Goal: Task Accomplishment & Management: Manage account settings

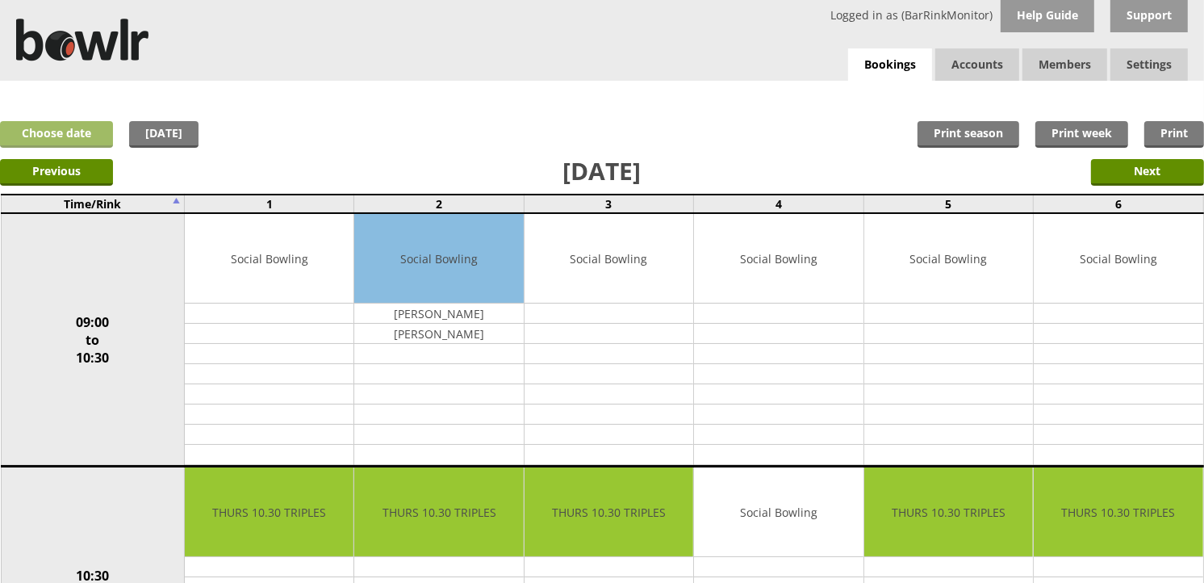
click at [86, 136] on link "Choose date" at bounding box center [56, 134] width 113 height 27
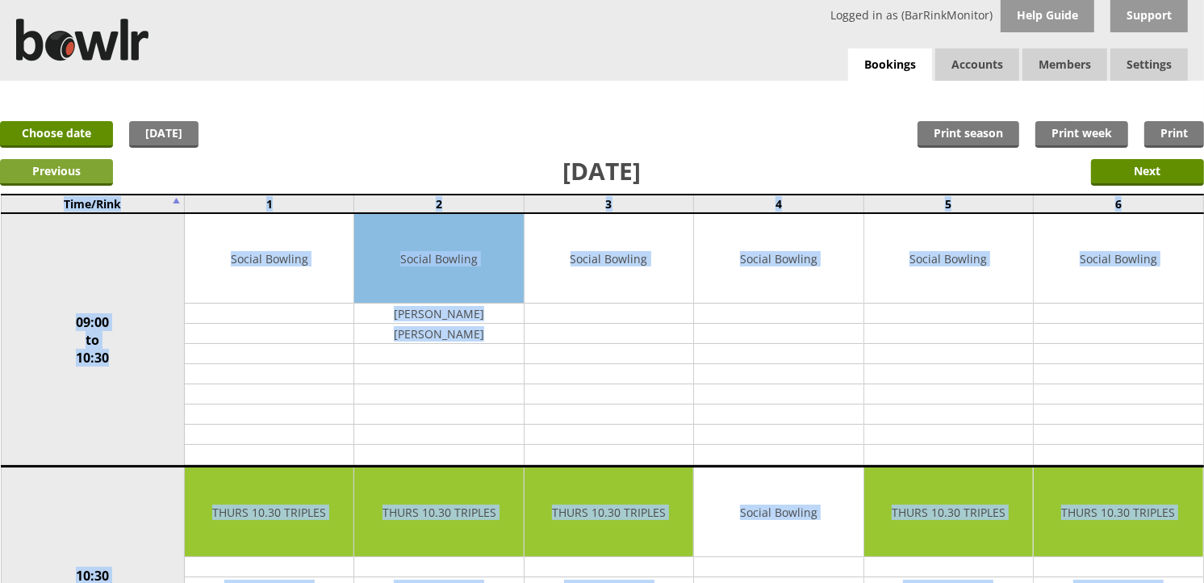
drag, startPoint x: 91, startPoint y: 183, endPoint x: 79, endPoint y: 181, distance: 12.3
click at [79, 136] on link "Choose date" at bounding box center [56, 134] width 113 height 27
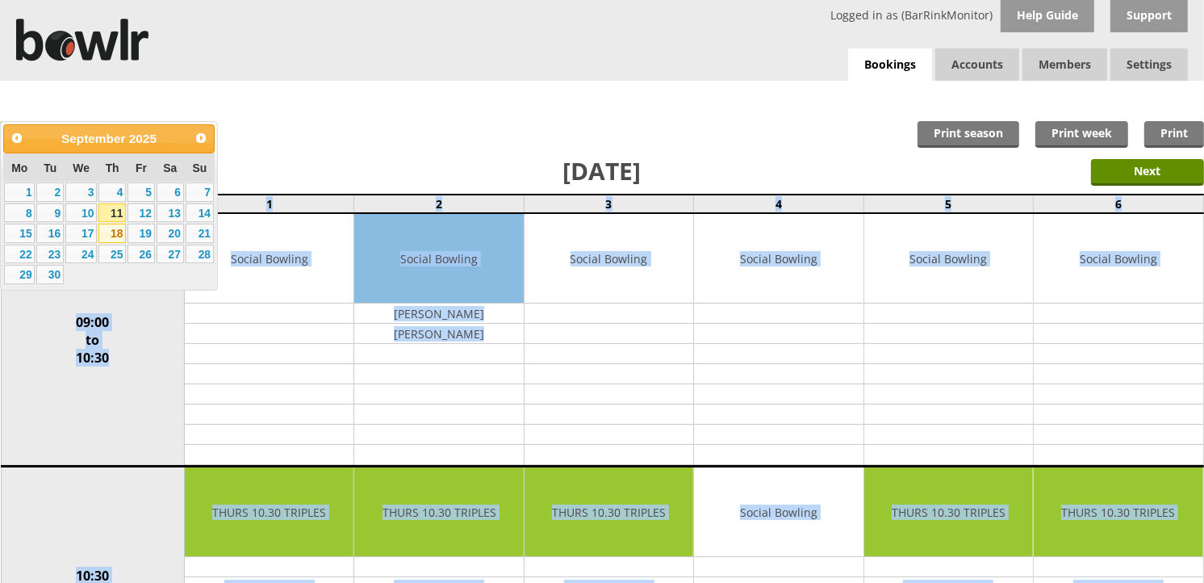
click at [119, 232] on link "18" at bounding box center [111, 233] width 27 height 19
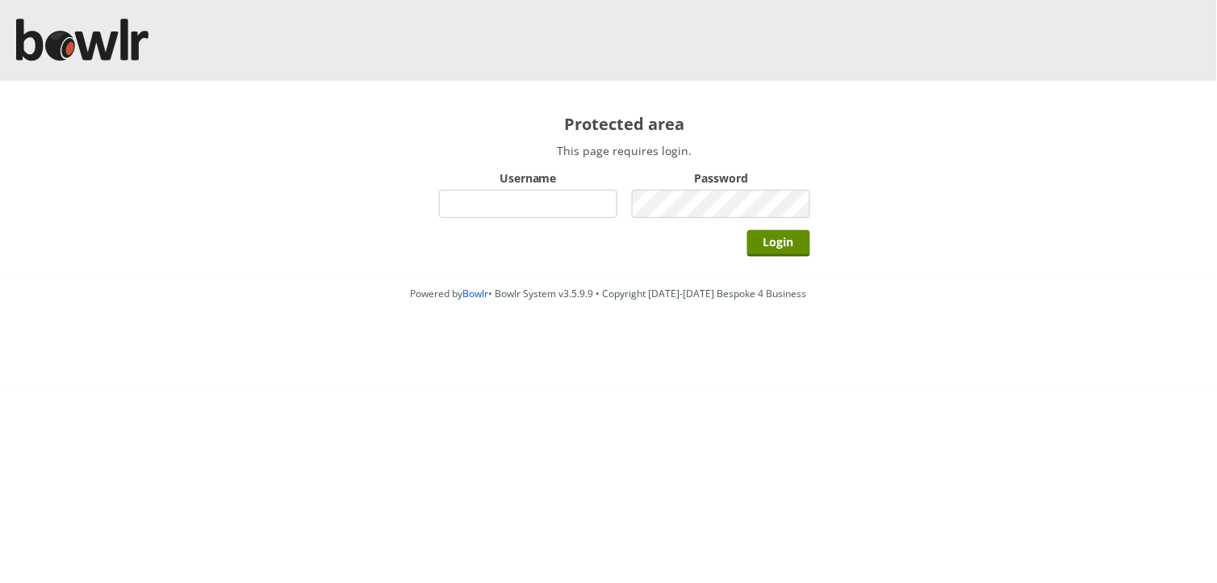
click at [470, 199] on input "Username" at bounding box center [528, 204] width 178 height 28
type input "BarRinkMonitor"
click at [747, 230] on input "Login" at bounding box center [778, 243] width 63 height 27
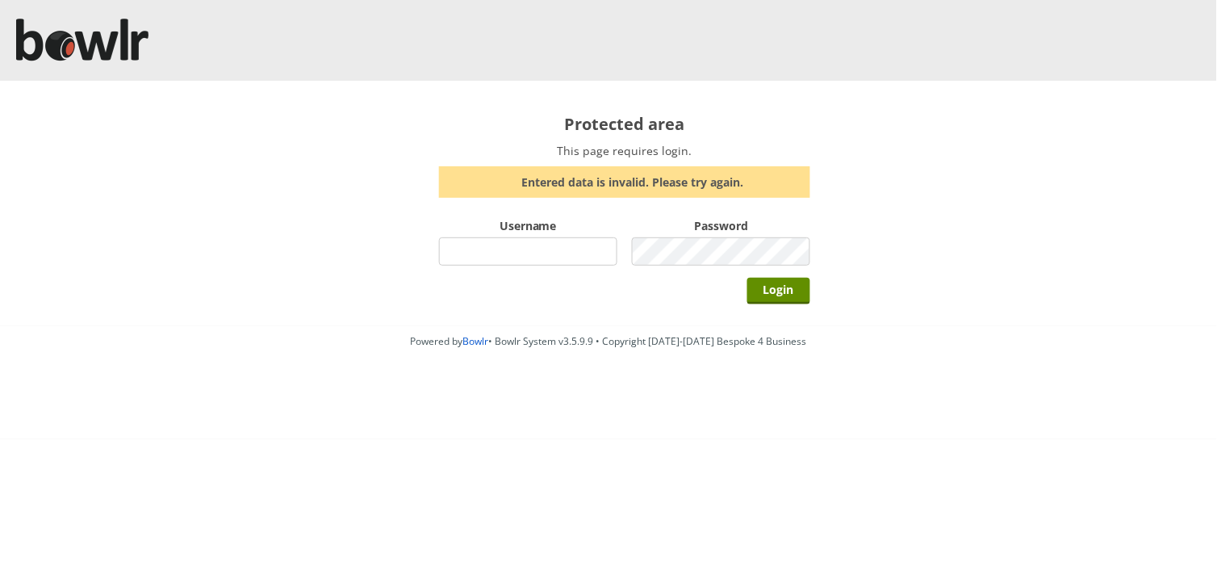
click at [551, 260] on input "Username" at bounding box center [528, 251] width 178 height 28
type input "BarRinkMonitor"
click at [651, 261] on div "Protected area This page requires login. Entered data is invalid. Please try ag…" at bounding box center [625, 203] width 436 height 245
click at [799, 294] on input "Login" at bounding box center [778, 291] width 63 height 27
click at [654, 250] on form "Username Password Login" at bounding box center [624, 262] width 371 height 96
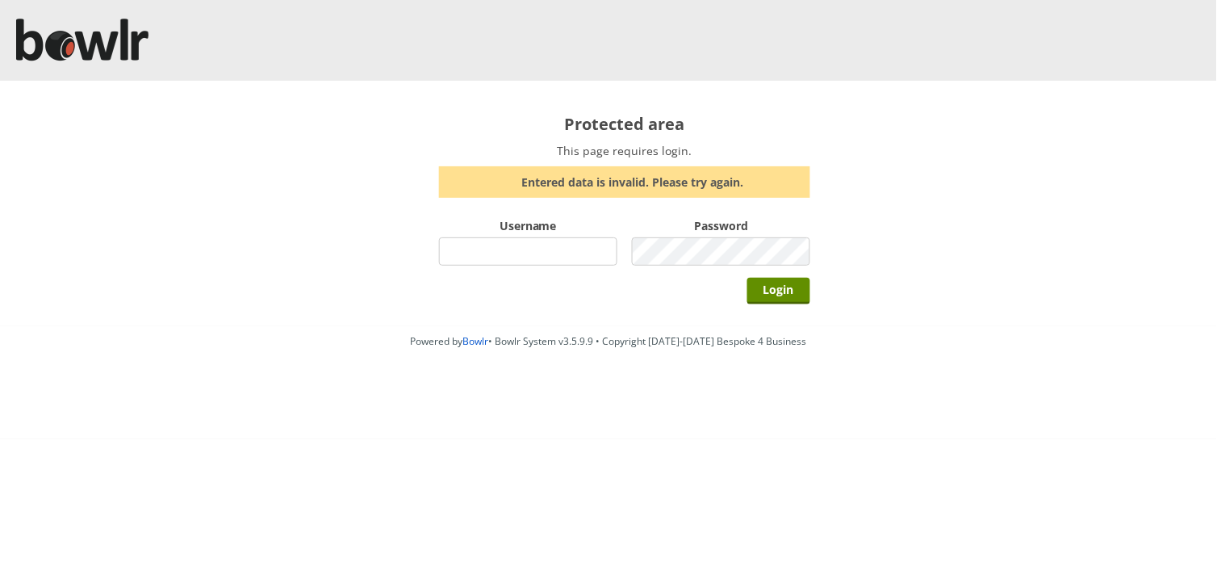
click at [561, 245] on input "Username" at bounding box center [528, 251] width 178 height 28
type input "BarRinkMonitor"
click at [767, 285] on input "Login" at bounding box center [778, 291] width 63 height 27
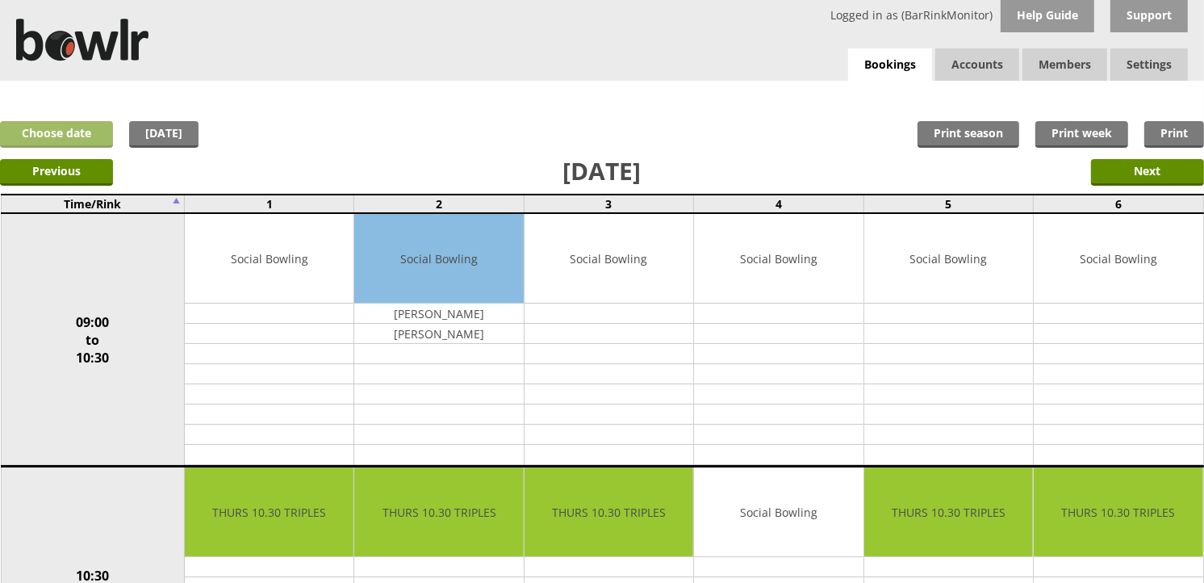
click at [83, 125] on link "Choose date" at bounding box center [56, 134] width 113 height 27
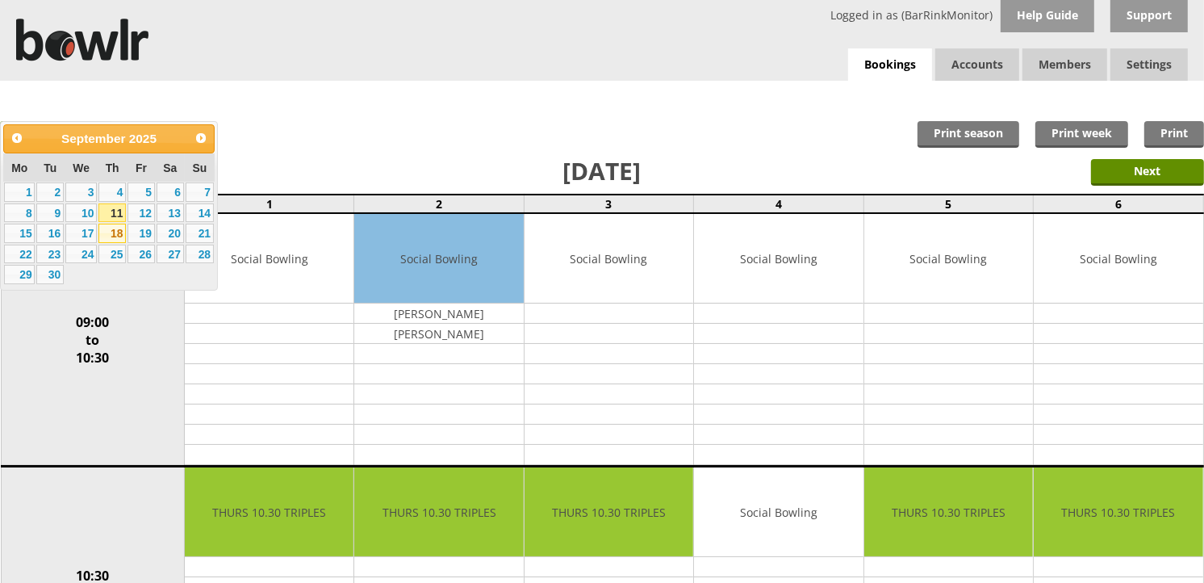
click at [114, 234] on link "18" at bounding box center [111, 233] width 27 height 19
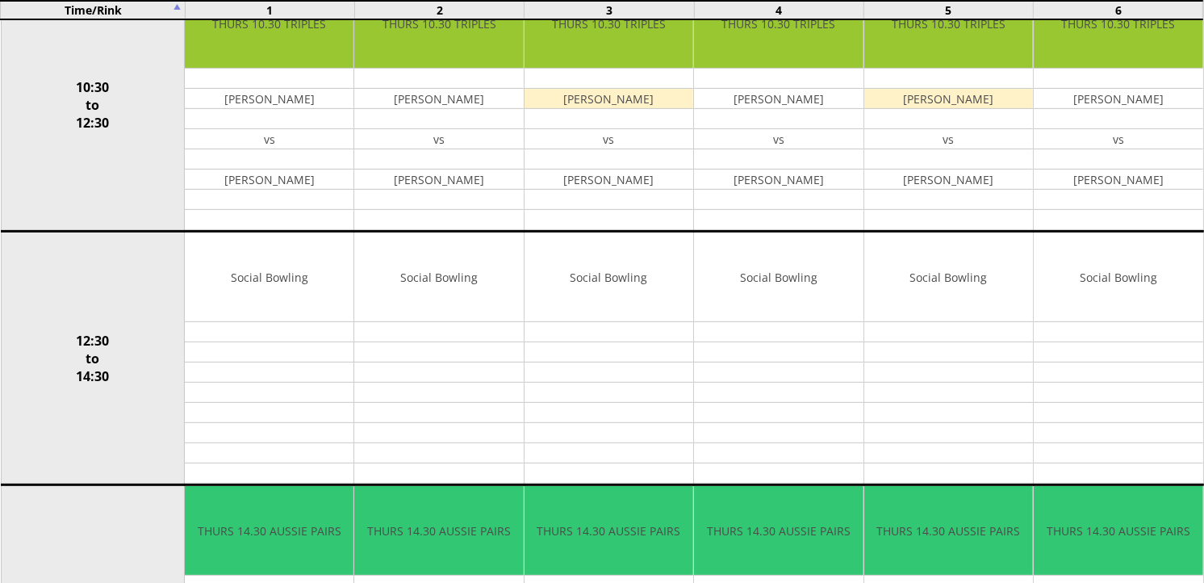
scroll to position [492, 0]
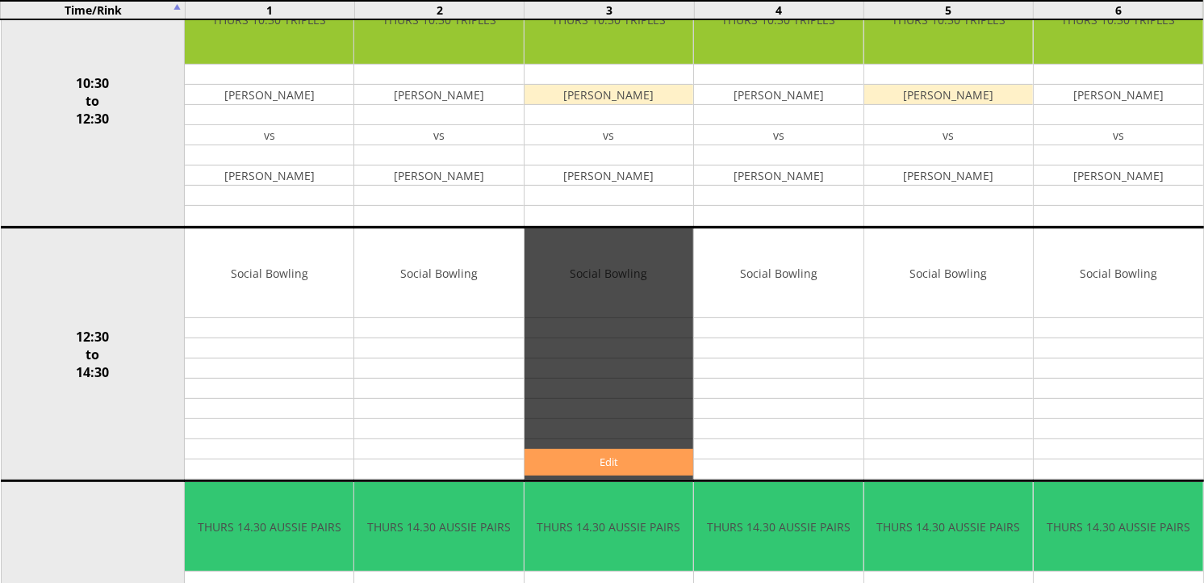
click at [602, 460] on link "Edit" at bounding box center [609, 462] width 169 height 27
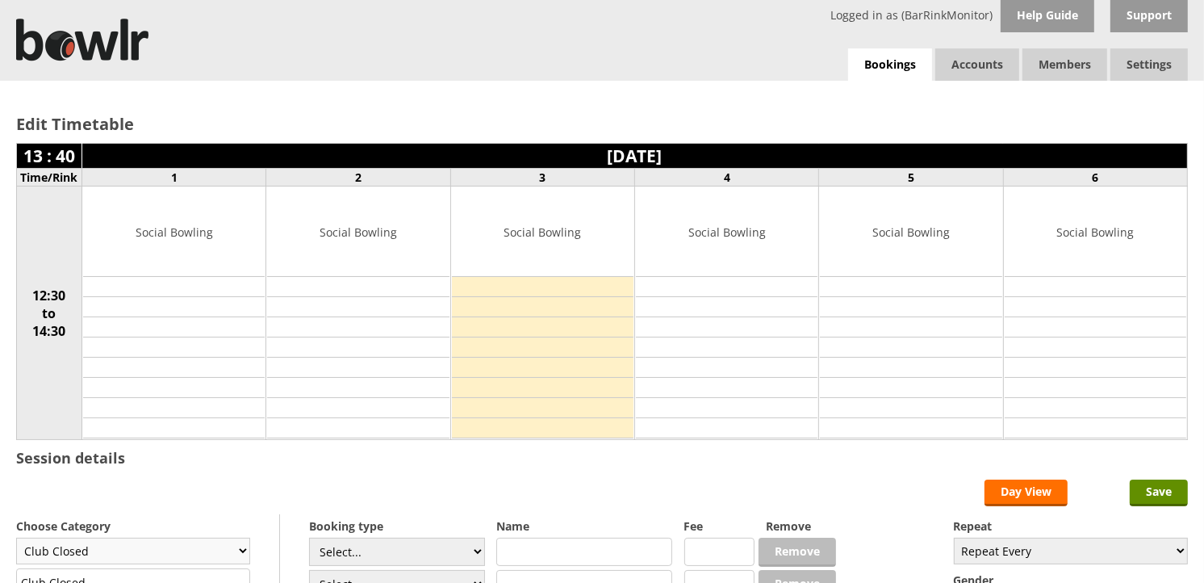
click at [240, 554] on select "Club Closed Singles League Triples League Pairs League Friendly Social Bowling …" at bounding box center [133, 550] width 234 height 27
select select "132"
click at [16, 539] on select "Club Closed Singles League Triples League Pairs League Friendly Social Bowling …" at bounding box center [133, 550] width 234 height 27
type input "Social Bowling"
click at [477, 555] on select "Select... Club Competition (Member) Club Competition (Visitor) National (Member…" at bounding box center [397, 551] width 176 height 28
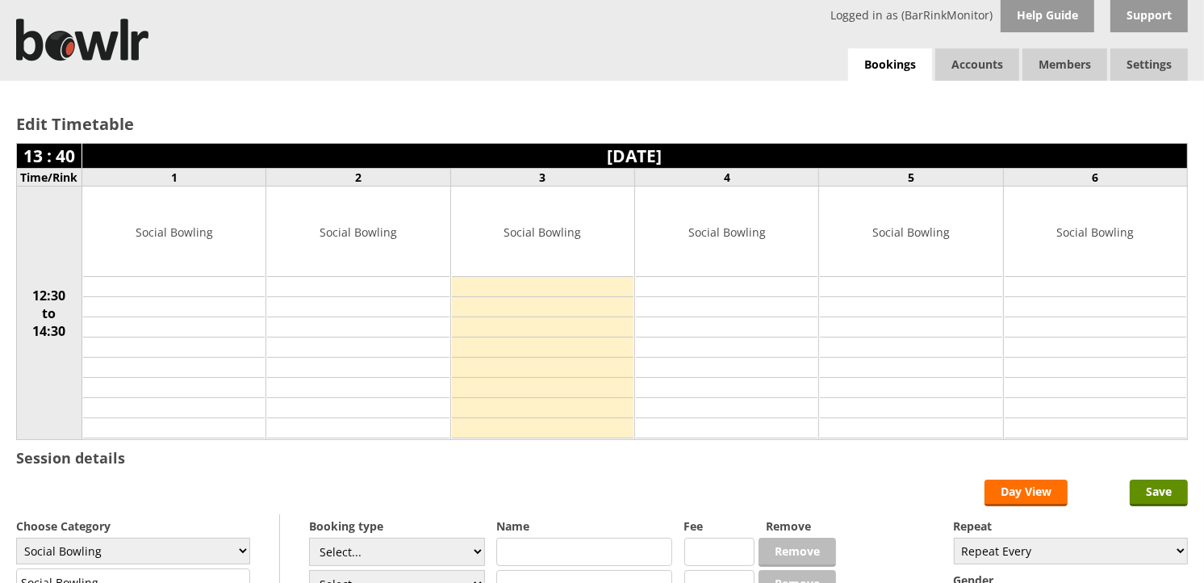
select select "1_54"
click at [309, 539] on select "Select... Club Competition (Member) Club Competition (Visitor) National (Member…" at bounding box center [397, 551] width 176 height 28
type input "3.0000"
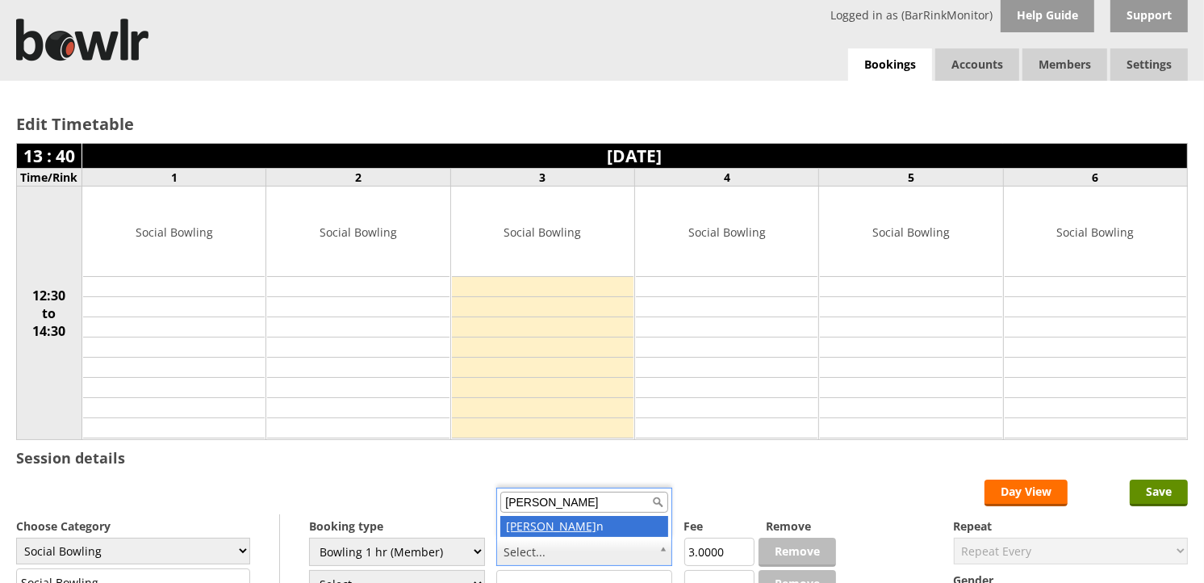
type input "Richard Gibson"
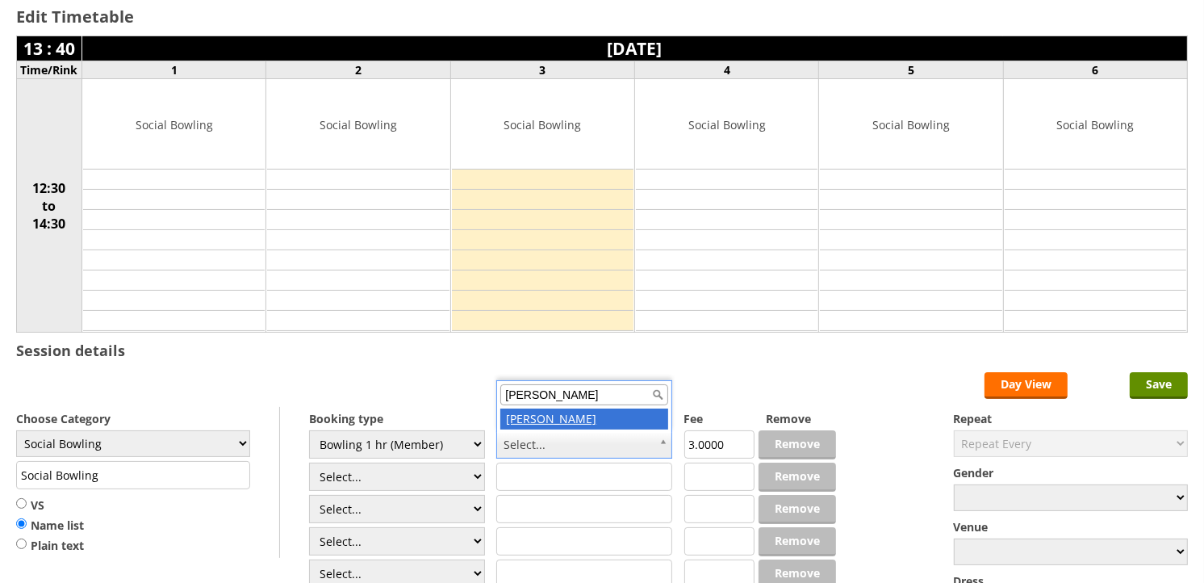
scroll to position [111, 0]
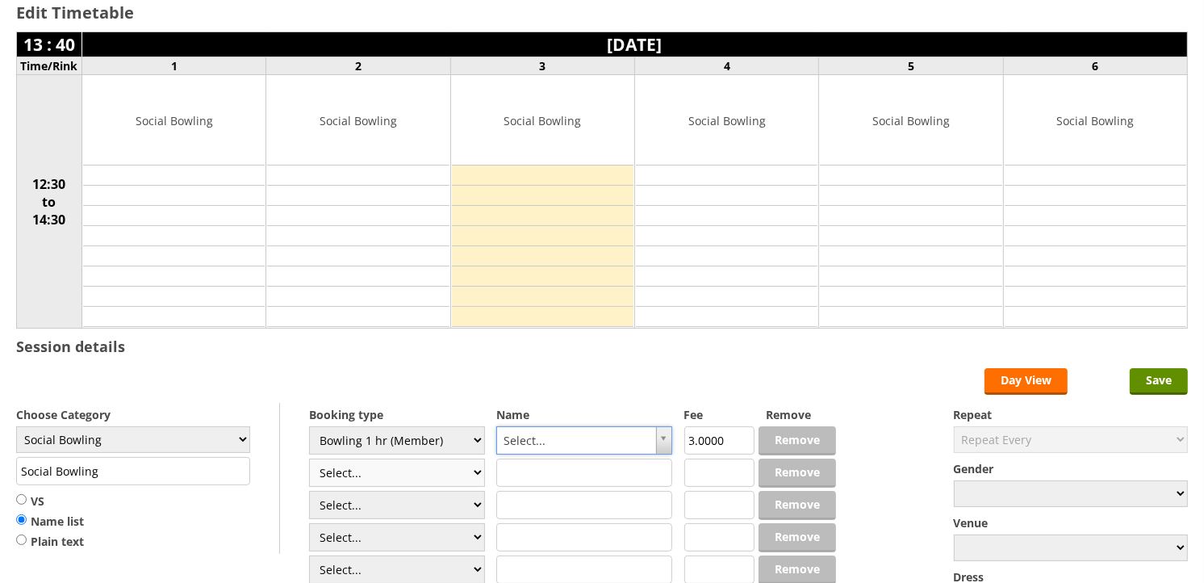
click at [470, 474] on select "Select... Club Competition (Member) Club Competition (Visitor) National (Member…" at bounding box center [397, 472] width 176 height 28
click at [565, 470] on input "text" at bounding box center [584, 472] width 176 height 28
type input "R"
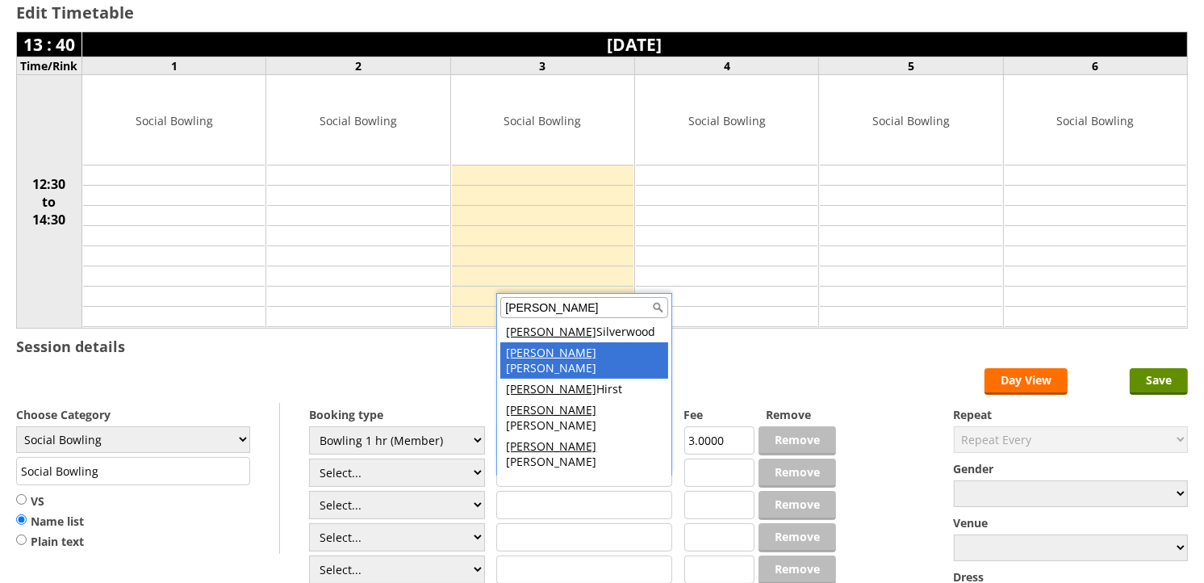
type input "[PERSON_NAME]"
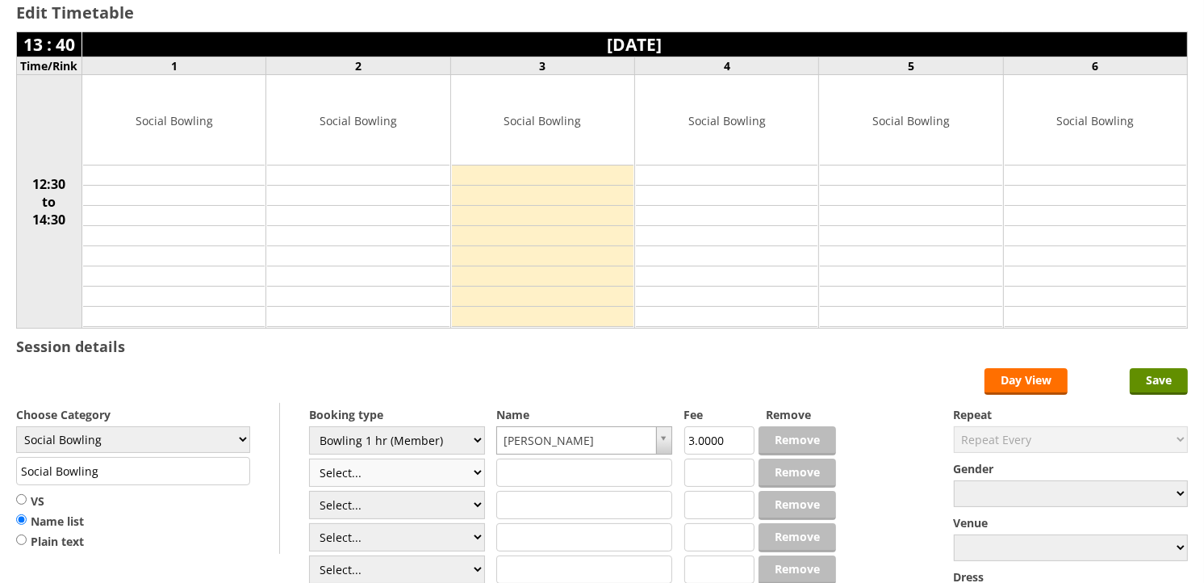
click at [482, 475] on select "Select... Club Competition (Member) Club Competition (Visitor) National (Member…" at bounding box center [397, 472] width 176 height 28
select select "1_54"
click at [309, 459] on select "Select... Club Competition (Member) Club Competition (Visitor) National (Member…" at bounding box center [397, 472] width 176 height 28
type input "3.0000"
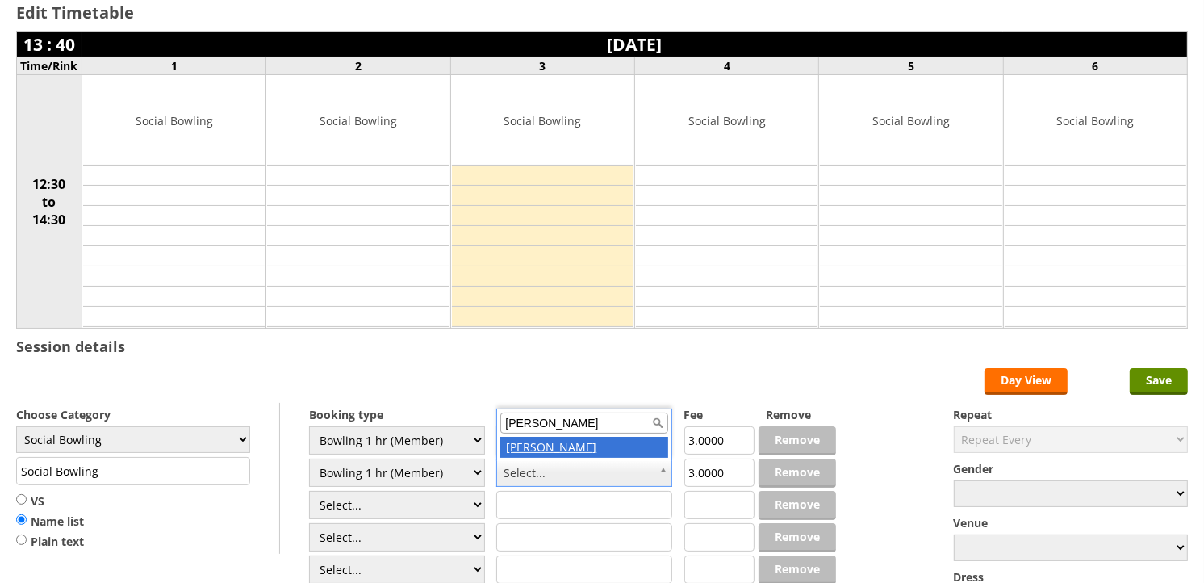
type input "Barry Burn"
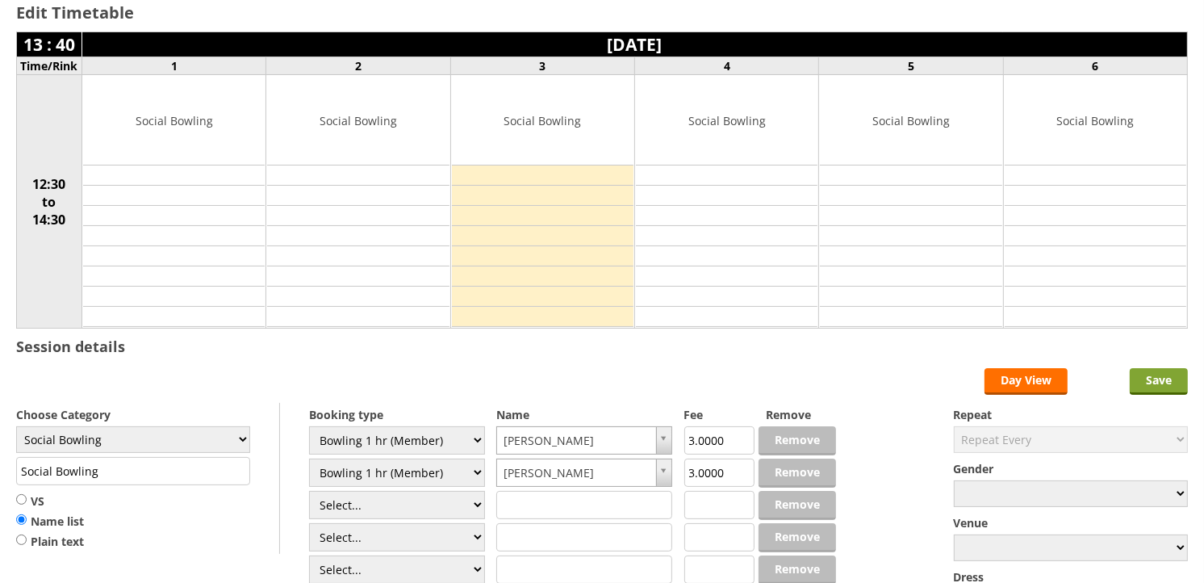
click at [1177, 377] on input "Save" at bounding box center [1159, 381] width 58 height 27
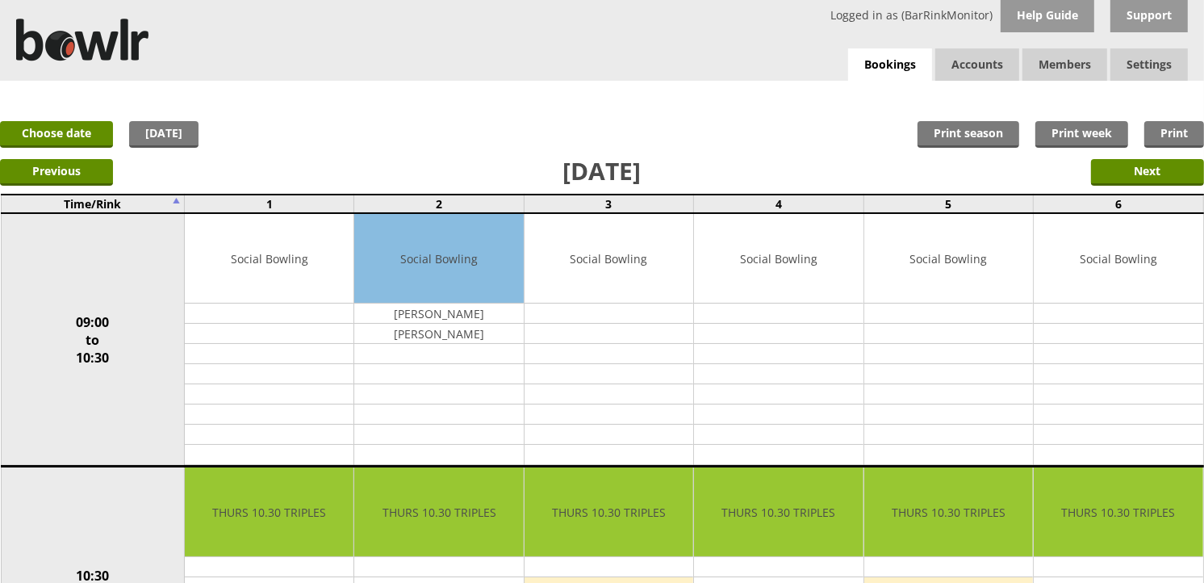
click at [77, 133] on link "Choose date" at bounding box center [56, 134] width 113 height 27
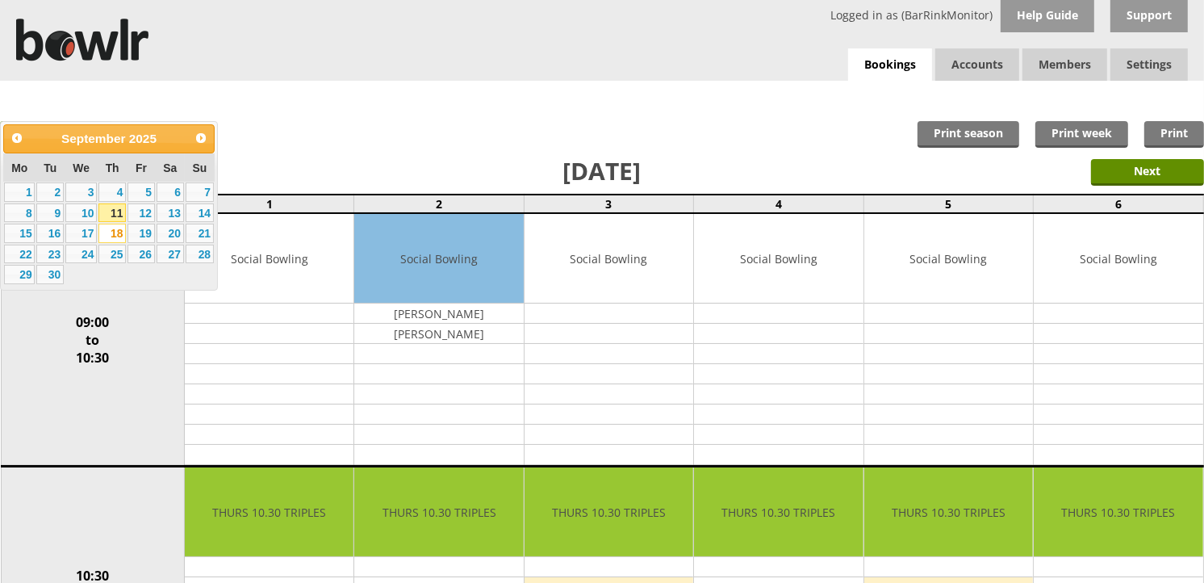
click at [116, 220] on link "11" at bounding box center [111, 212] width 27 height 19
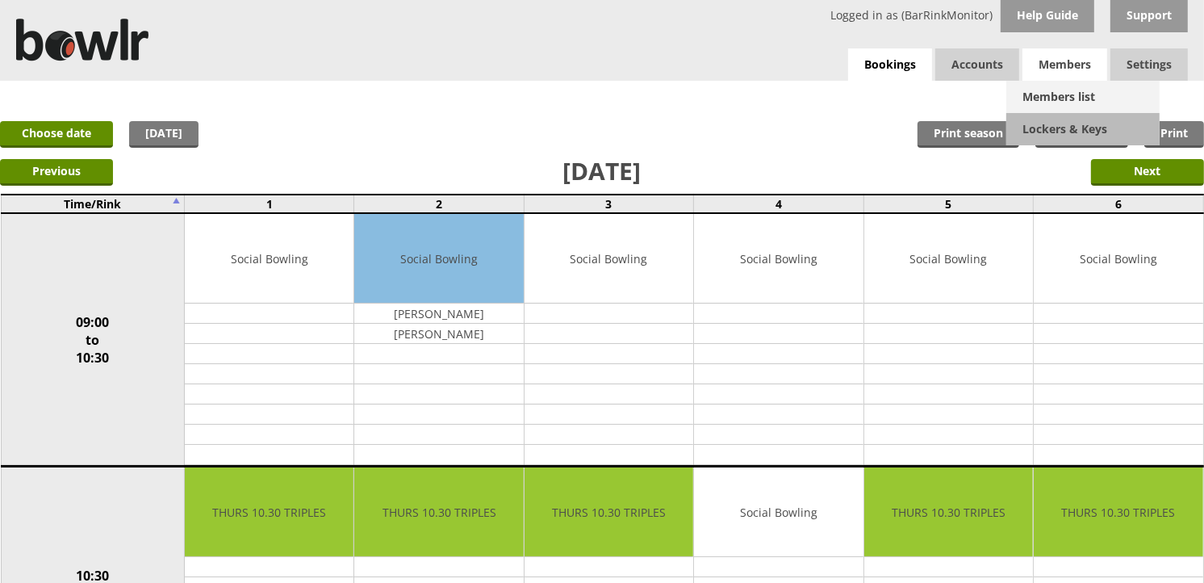
click at [1064, 93] on link "Members list" at bounding box center [1082, 97] width 153 height 32
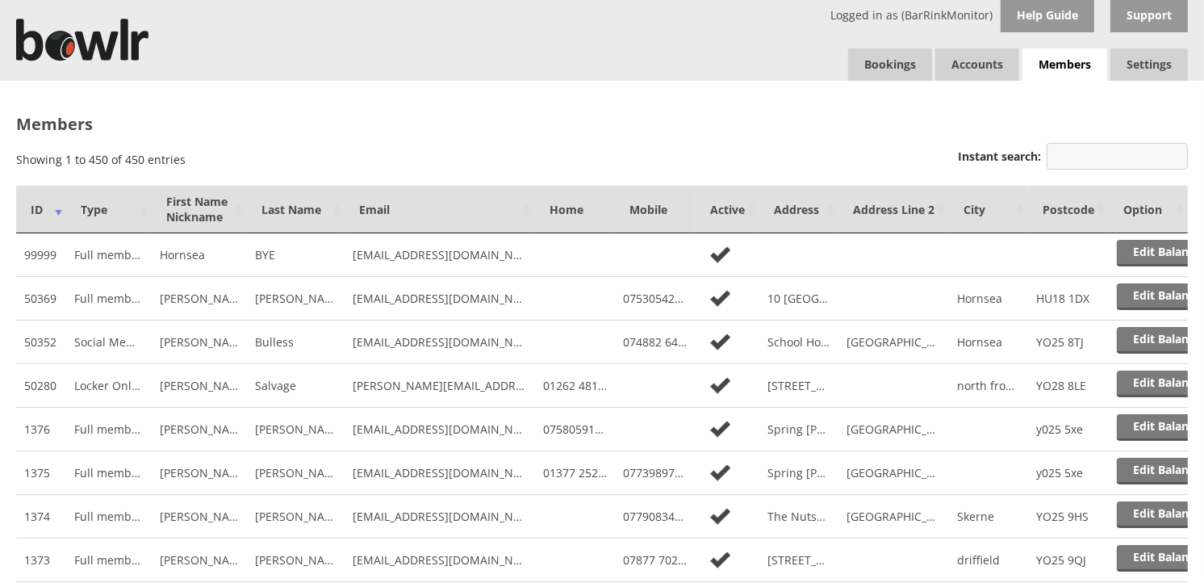
click at [1065, 157] on input "Instant search:" at bounding box center [1117, 156] width 141 height 27
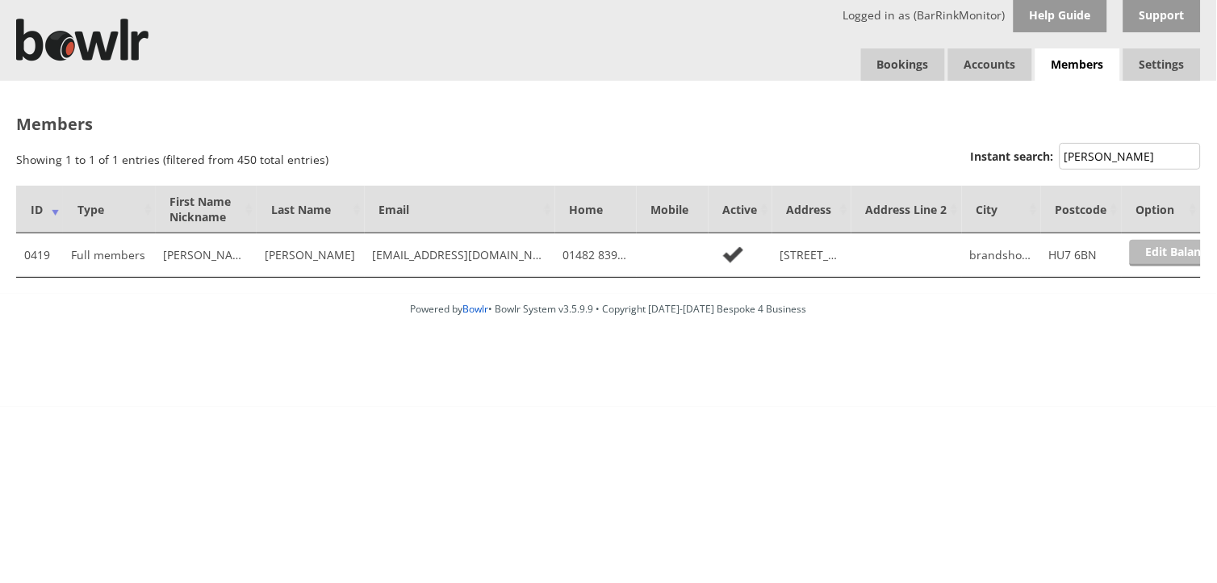
type input "Bassett"
click at [1181, 250] on link "Edit Balance" at bounding box center [1180, 253] width 100 height 27
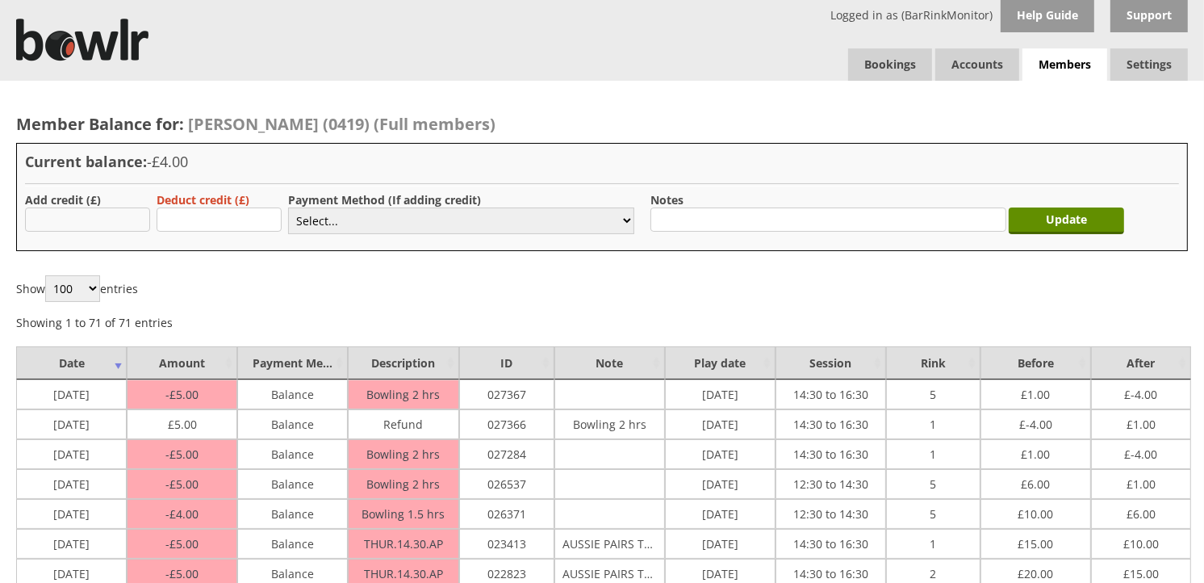
click at [74, 216] on input "text" at bounding box center [87, 219] width 125 height 24
click at [68, 216] on input "text" at bounding box center [87, 219] width 125 height 24
type input "40"
click at [623, 223] on select "Select... Cash Card Cheque Bank Transfer Other Member Card Gift Voucher Balance" at bounding box center [461, 220] width 346 height 27
select select "1"
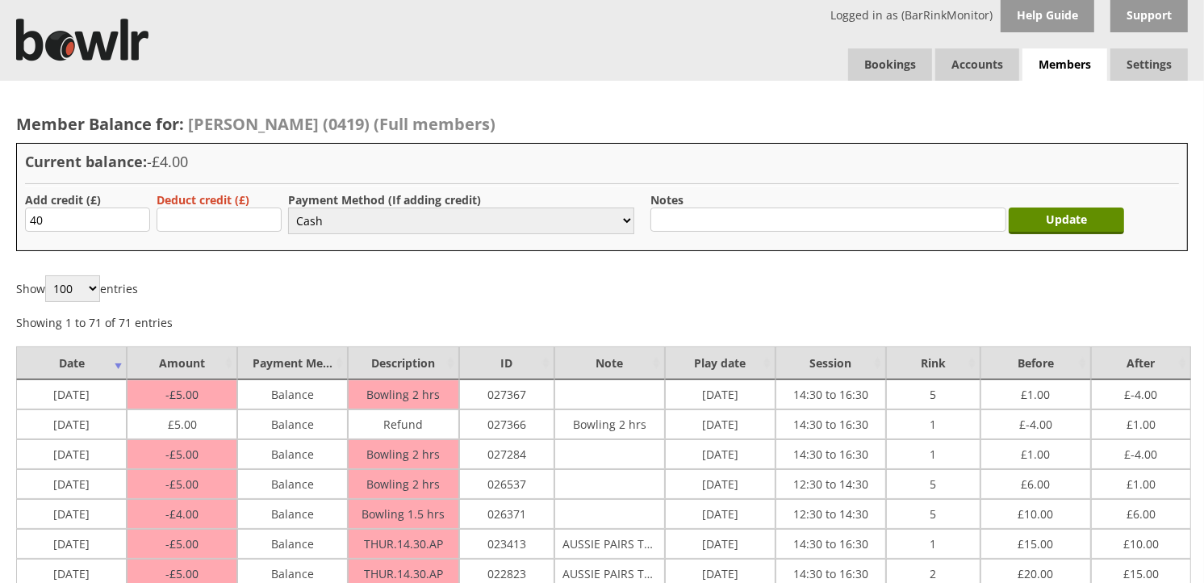
click at [288, 207] on select "Select... Cash Card Cheque Bank Transfer Other Member Card Gift Voucher Balance" at bounding box center [461, 220] width 346 height 27
click at [1078, 218] on input "Update" at bounding box center [1066, 220] width 115 height 27
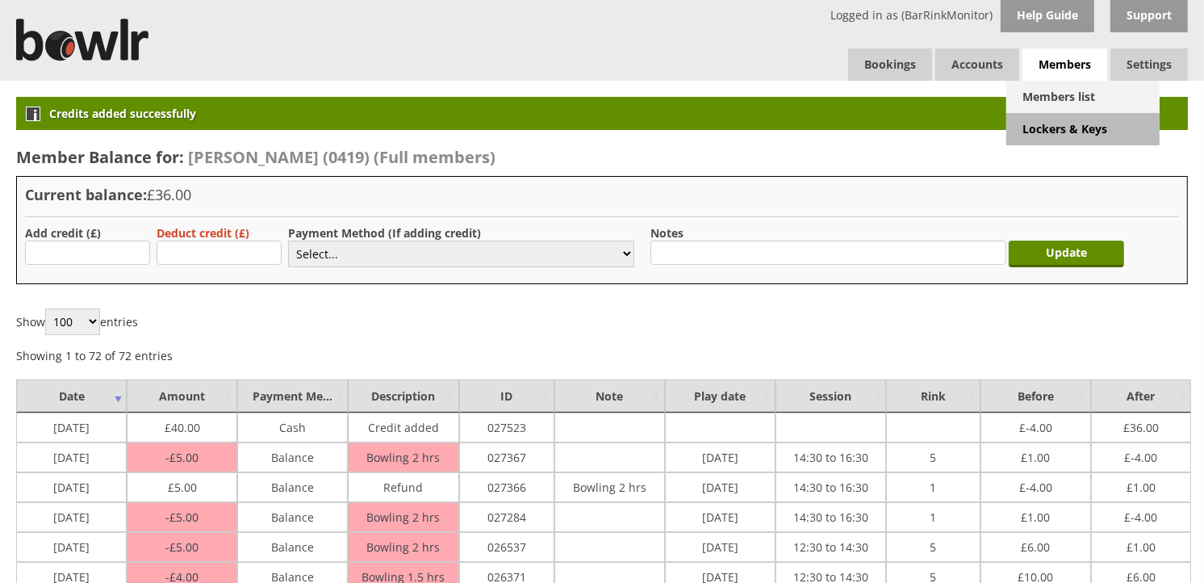
click at [1076, 98] on link "Members list" at bounding box center [1082, 97] width 153 height 32
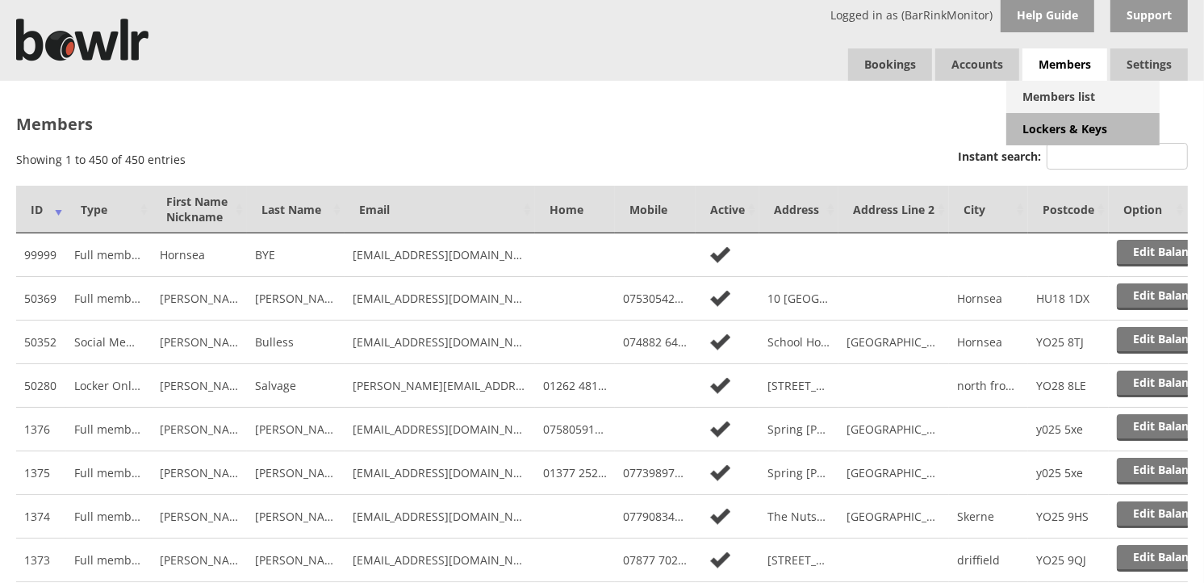
click at [1044, 97] on link "Members list" at bounding box center [1082, 97] width 153 height 32
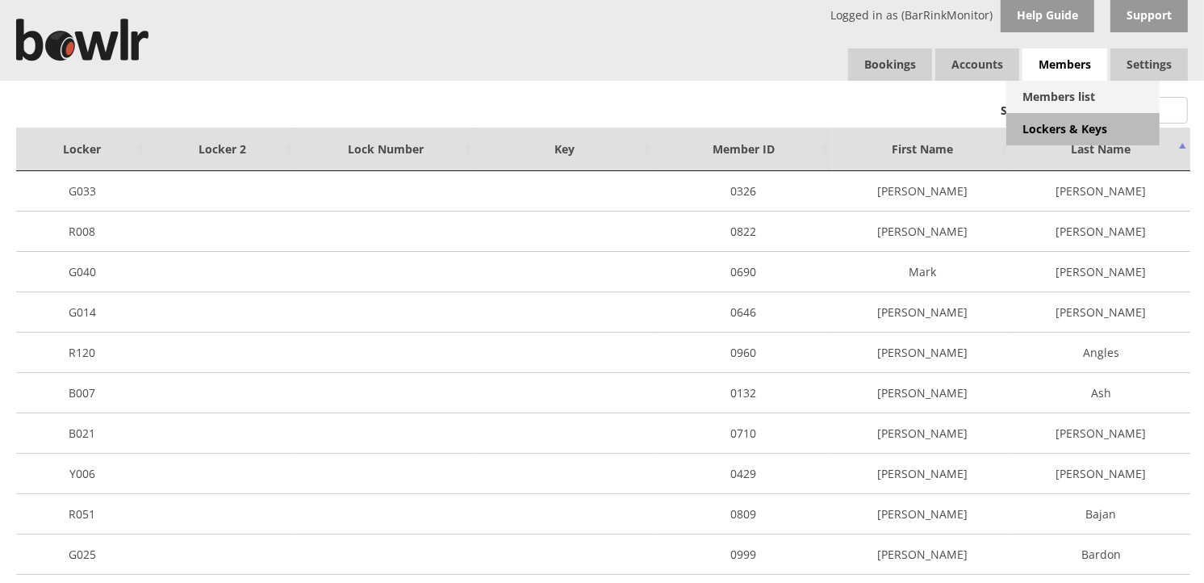
click at [1078, 101] on link "Members list" at bounding box center [1082, 97] width 153 height 32
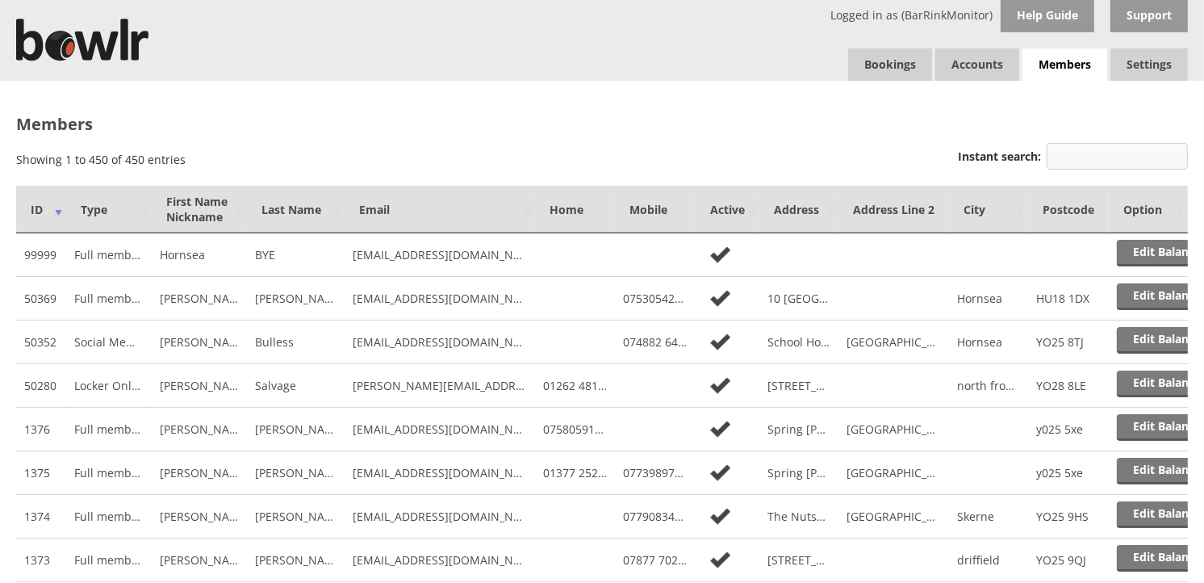
click at [1056, 153] on input "Instant search:" at bounding box center [1117, 156] width 141 height 27
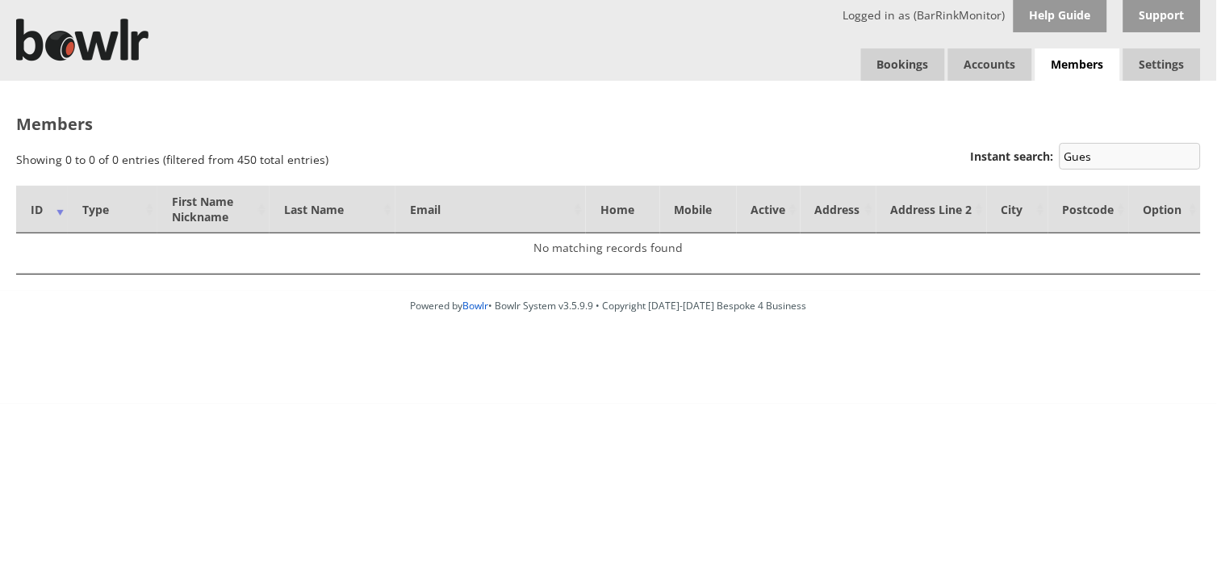
type input "Guest"
click at [1188, 155] on input "Guest" at bounding box center [1130, 156] width 141 height 27
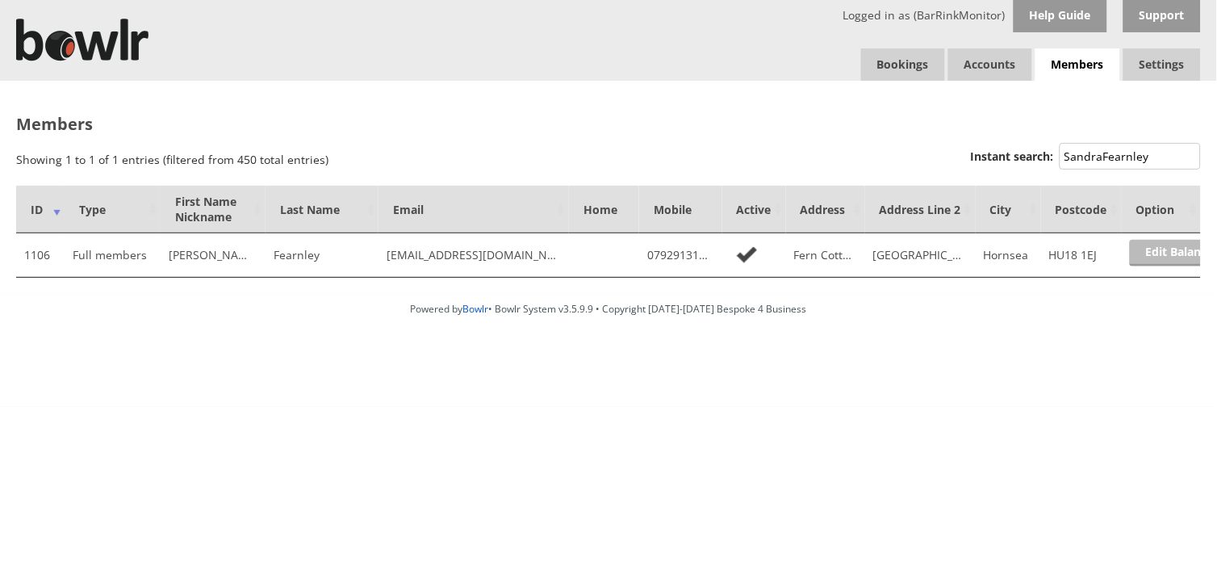
type input "SandraFearnley"
click at [1160, 256] on link "Edit Balance" at bounding box center [1180, 253] width 100 height 27
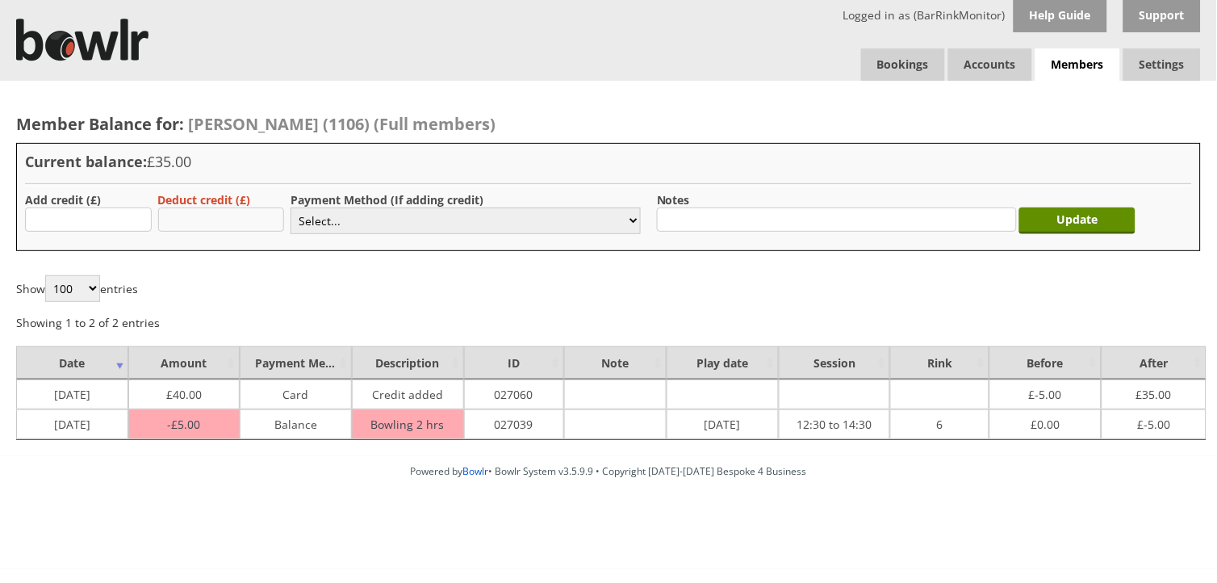
click at [191, 219] on input "text" at bounding box center [221, 219] width 127 height 24
type input "3"
click at [633, 221] on select "Select... Cash Card Cheque Bank Transfer Other Member Card Gift Voucher Balance" at bounding box center [466, 220] width 350 height 27
select select "6"
click at [291, 207] on select "Select... Cash Card Cheque Bank Transfer Other Member Card Gift Voucher Balance" at bounding box center [466, 220] width 350 height 27
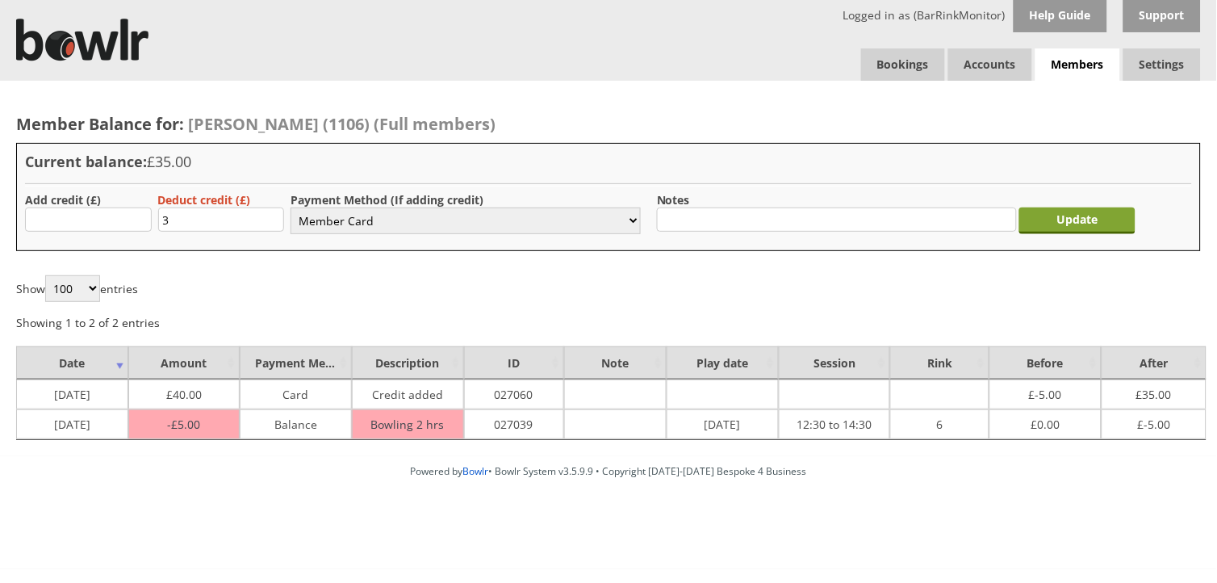
click at [1079, 220] on input "Update" at bounding box center [1077, 220] width 117 height 27
